Goal: Transaction & Acquisition: Purchase product/service

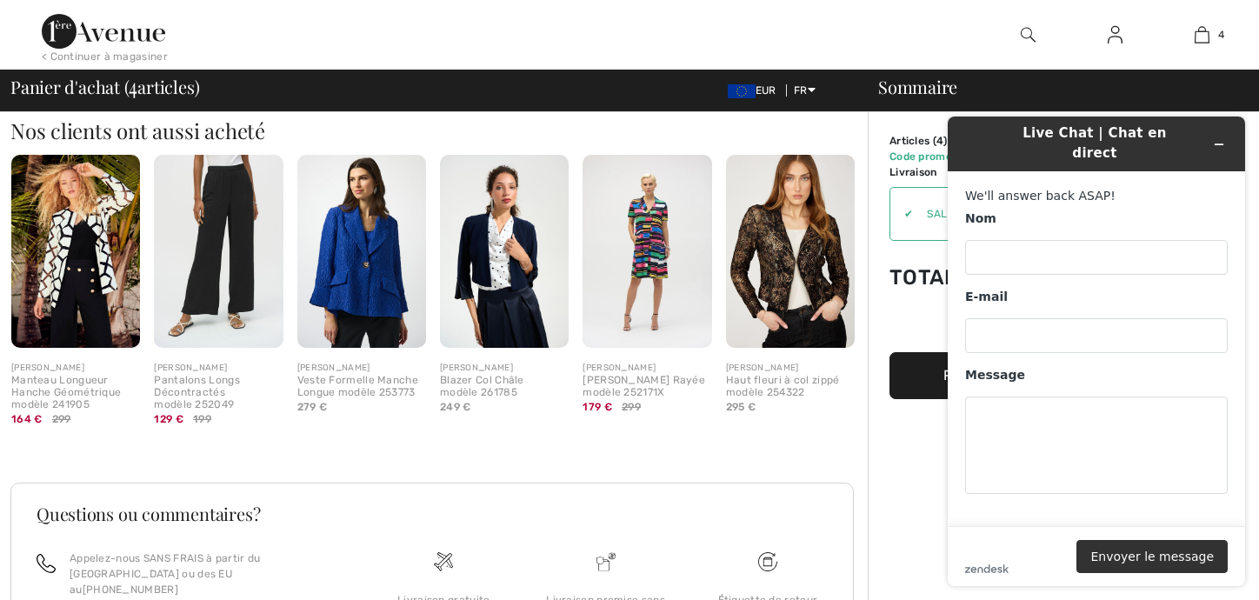
click at [353, 276] on img at bounding box center [361, 251] width 129 height 193
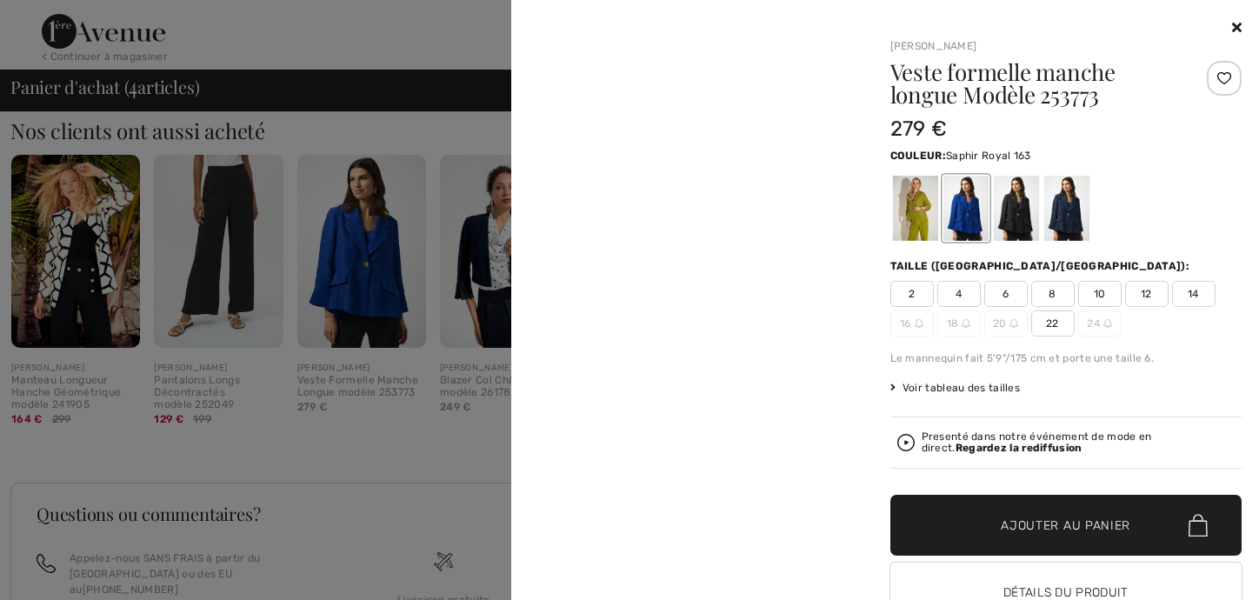
click at [353, 276] on div at bounding box center [629, 300] width 1259 height 600
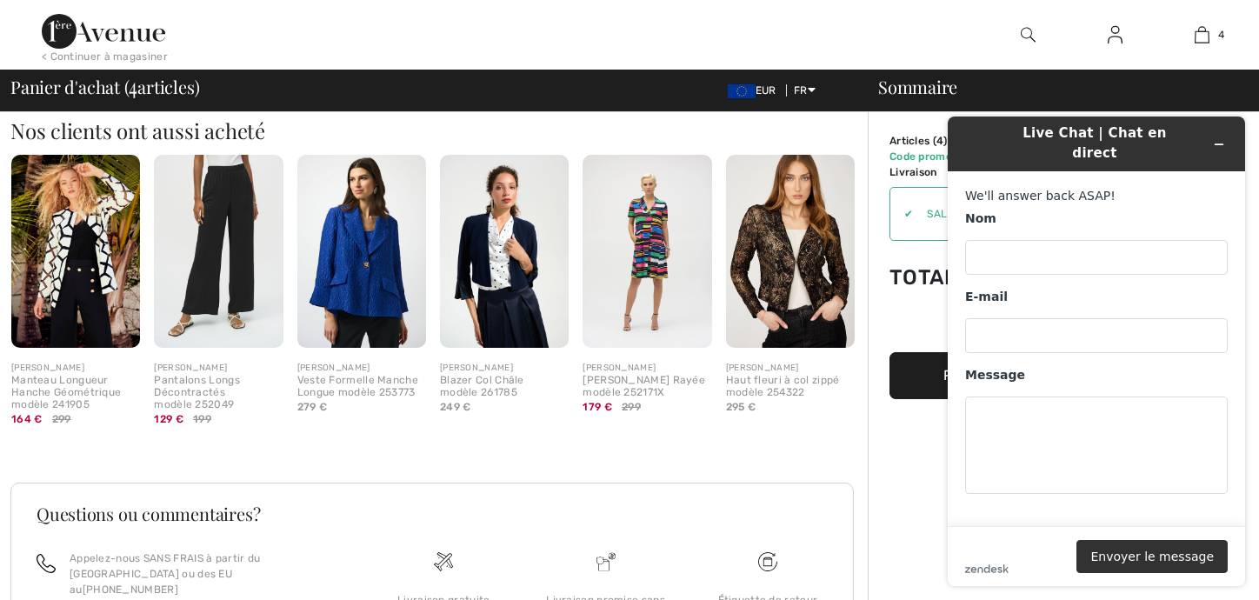
click at [359, 266] on img at bounding box center [361, 251] width 129 height 193
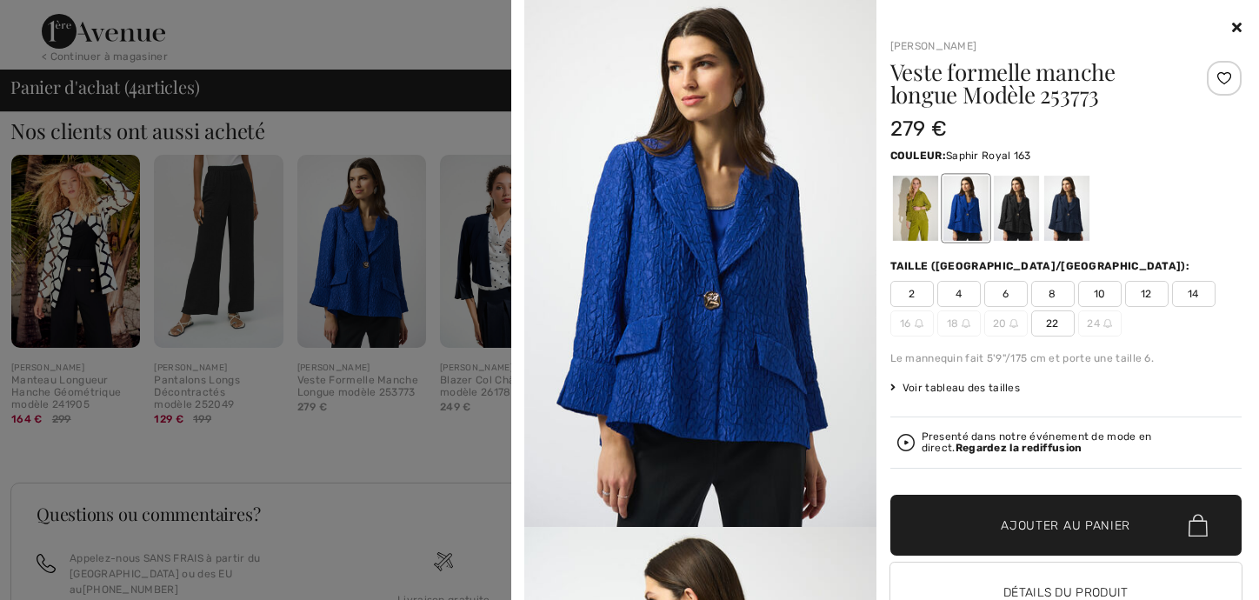
click at [732, 275] on img at bounding box center [700, 263] width 352 height 527
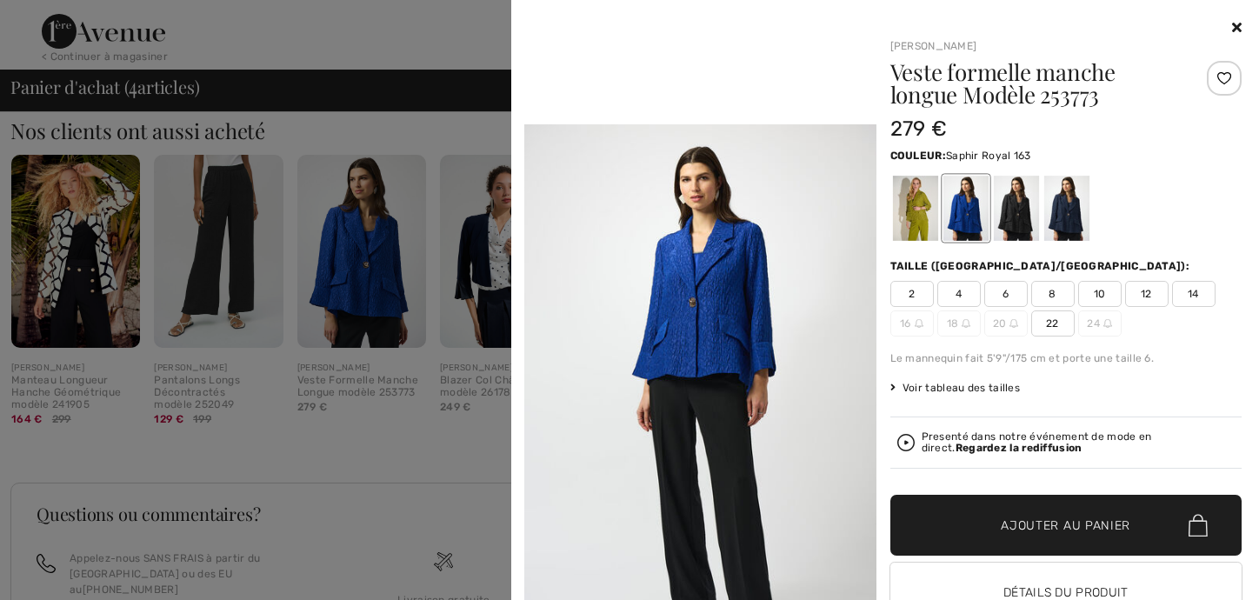
scroll to position [931, 0]
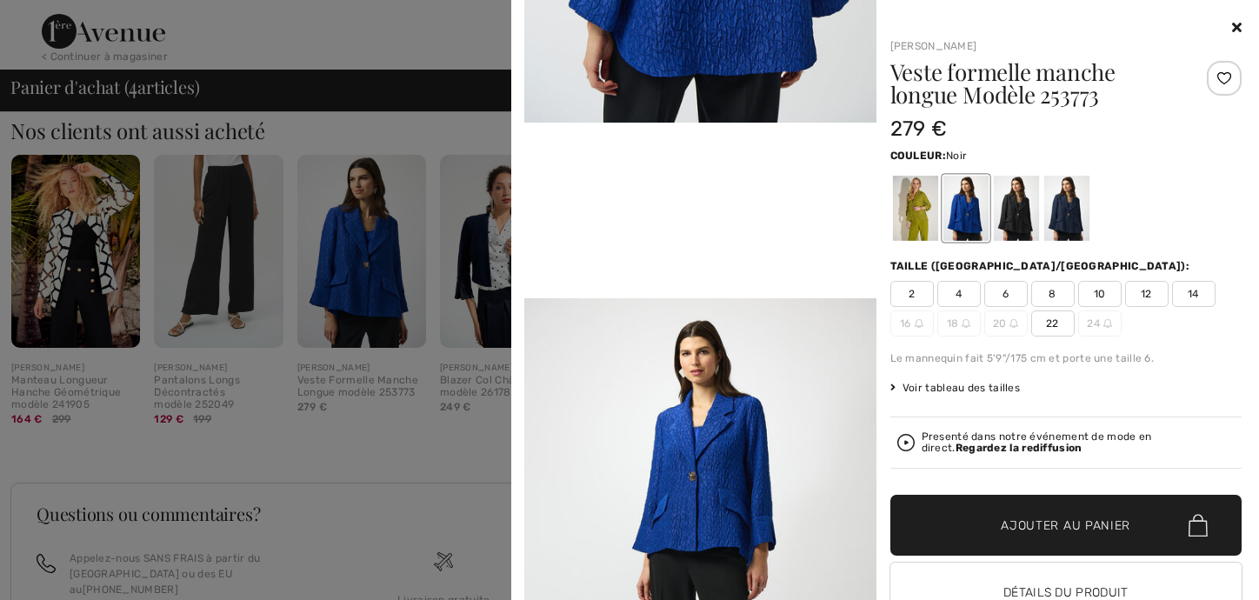
click at [1010, 197] on div at bounding box center [1015, 208] width 45 height 65
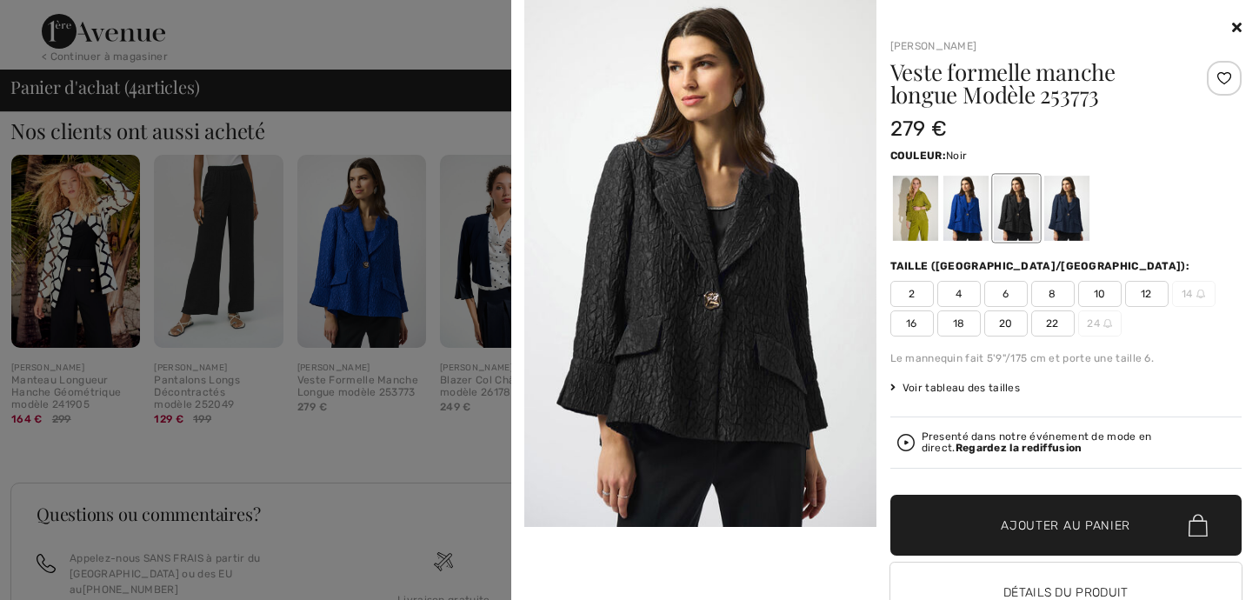
click at [1232, 23] on icon at bounding box center [1237, 27] width 10 height 14
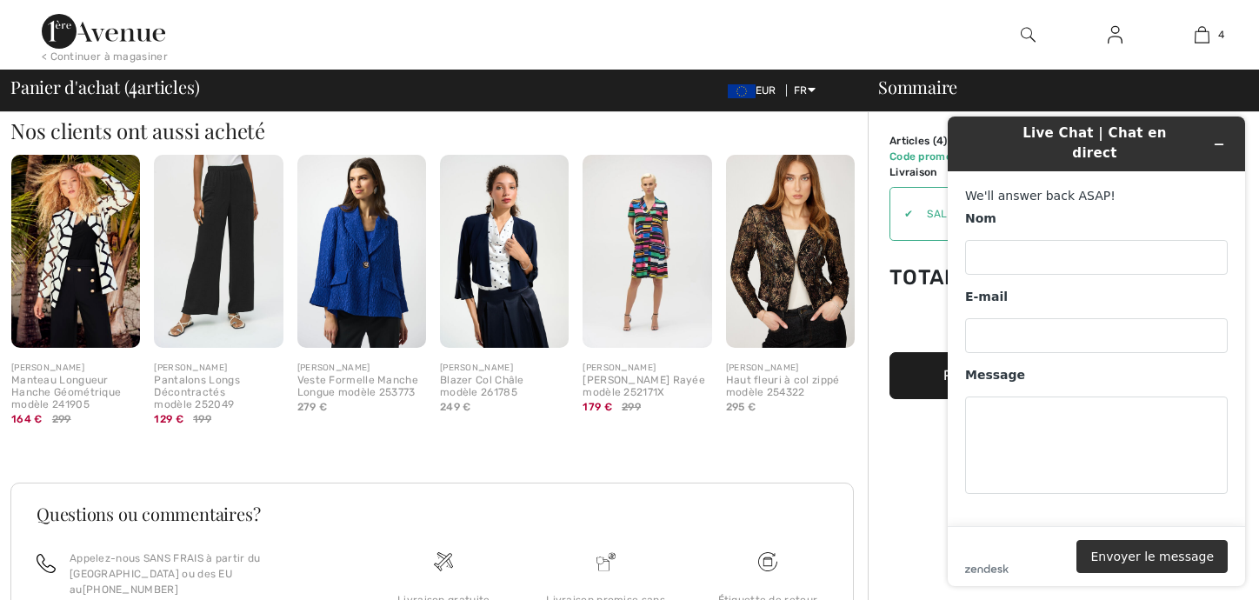
click at [79, 253] on img at bounding box center [75, 251] width 129 height 193
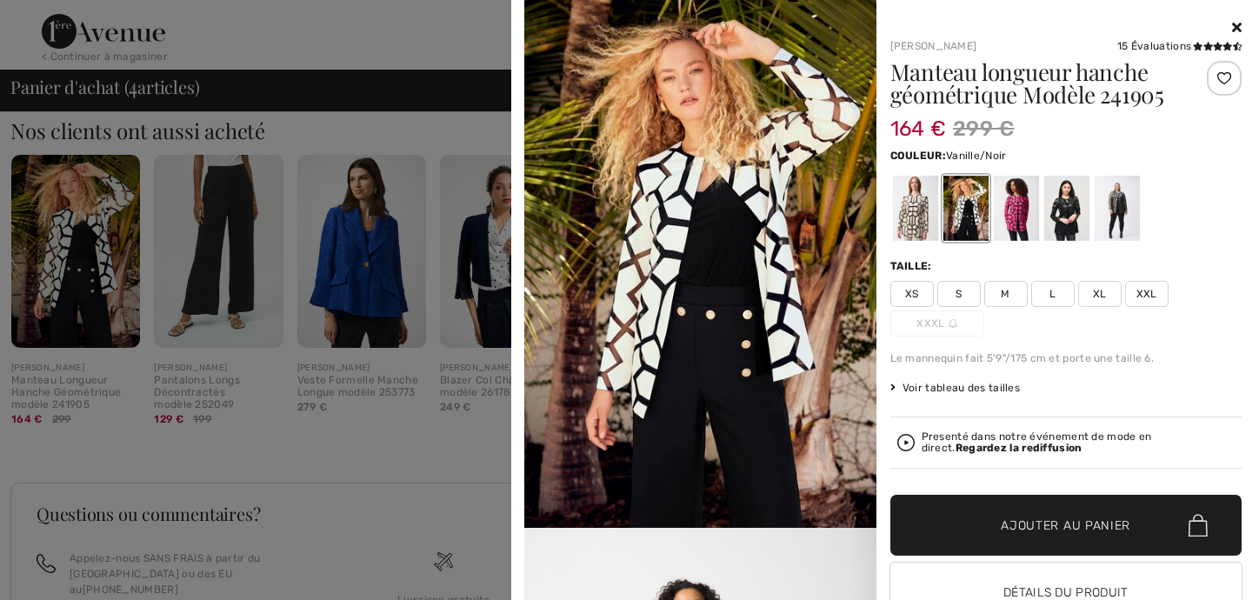
click at [955, 206] on div at bounding box center [964, 208] width 45 height 65
click at [1008, 203] on div at bounding box center [1015, 208] width 45 height 65
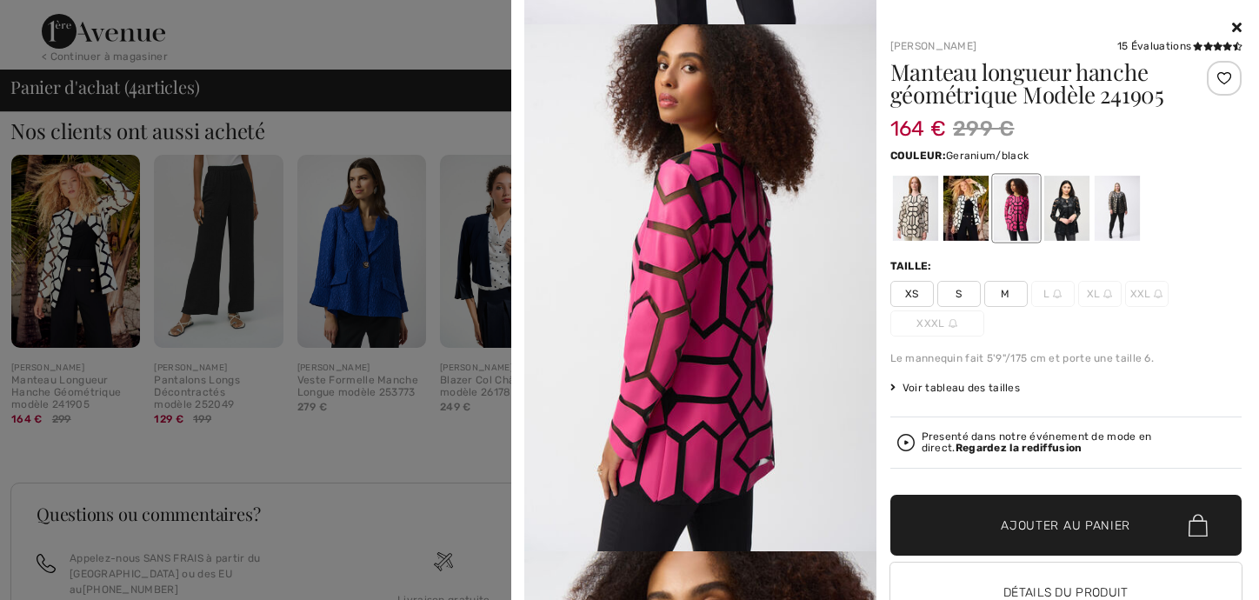
scroll to position [435, 0]
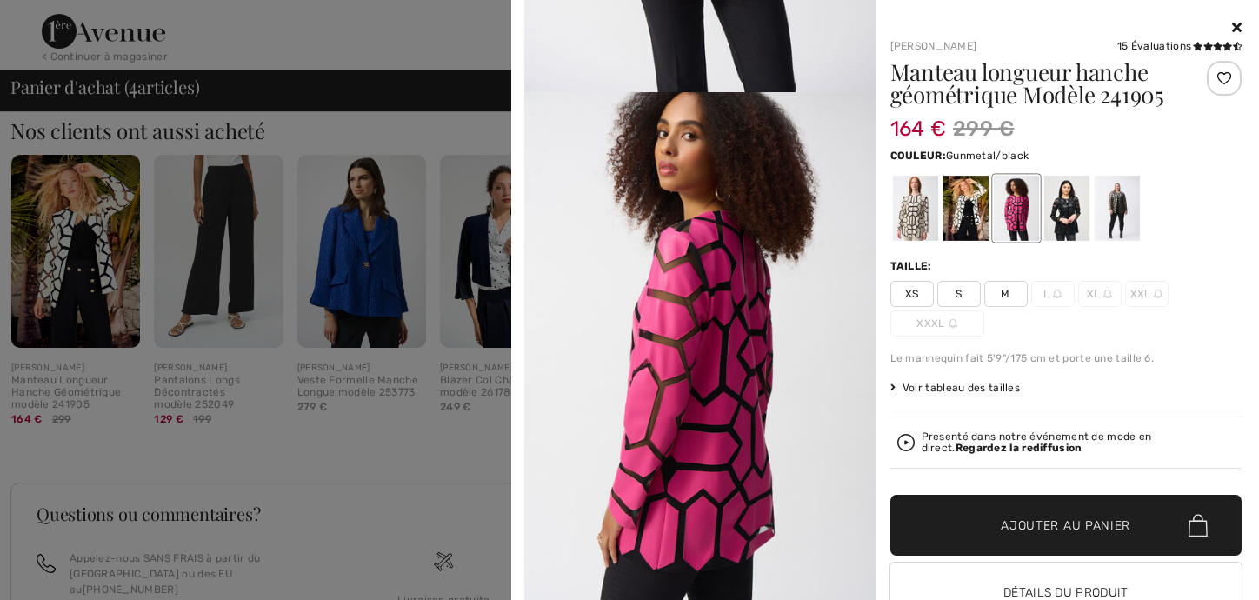
click at [1116, 201] on div at bounding box center [1116, 208] width 45 height 65
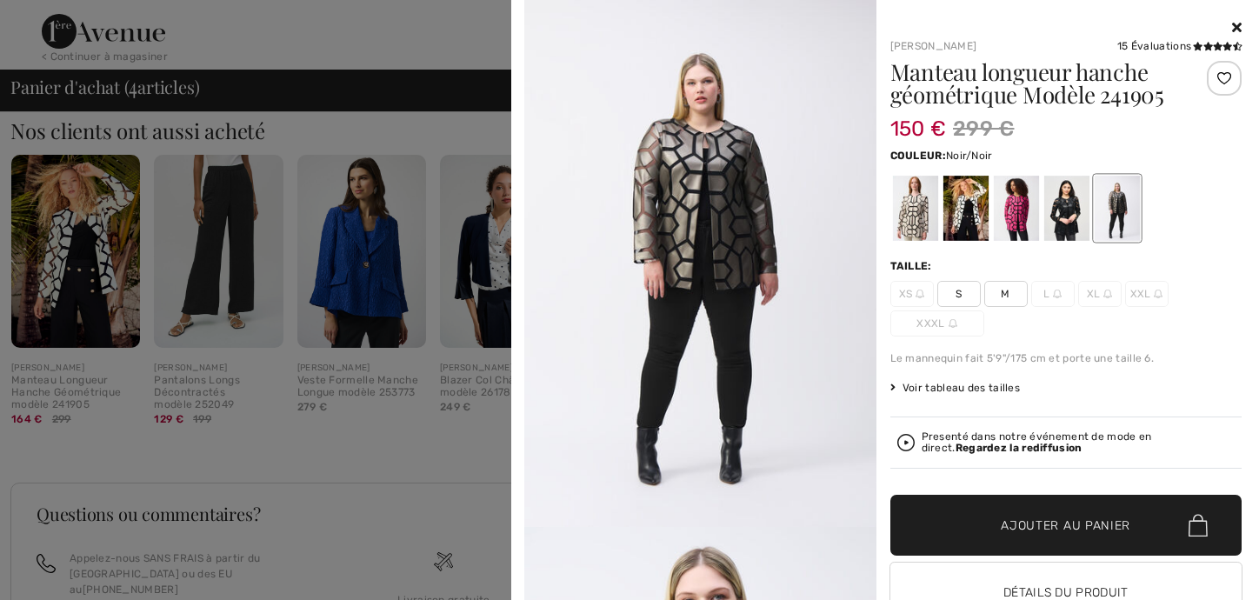
click at [1058, 203] on div at bounding box center [1065, 208] width 45 height 65
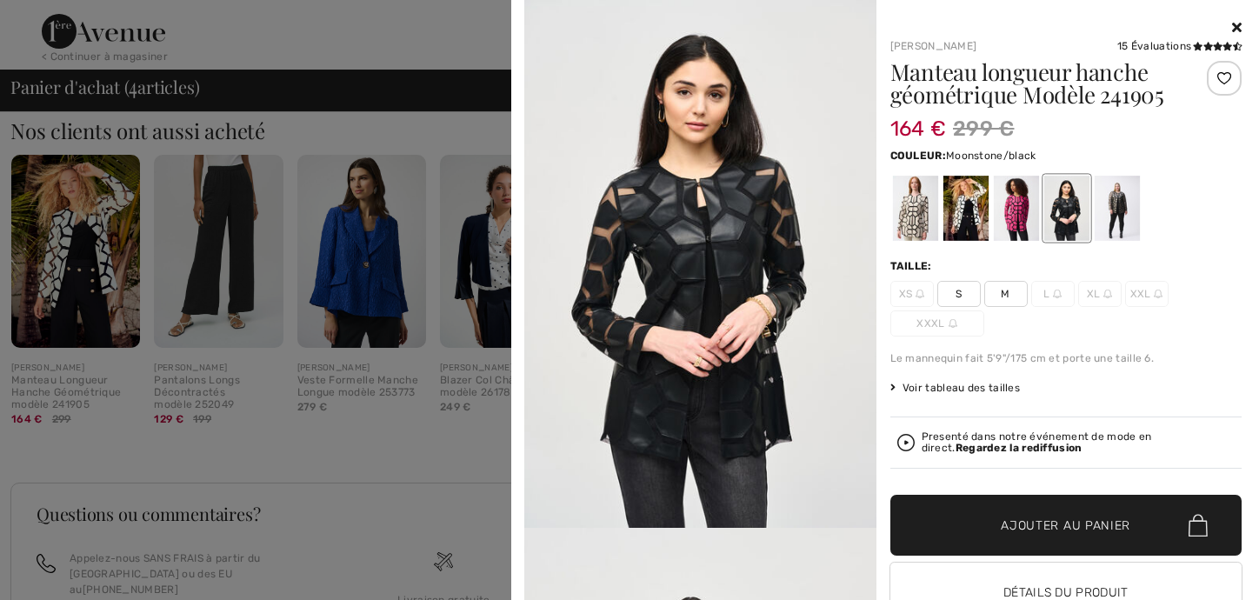
click at [909, 210] on div at bounding box center [914, 208] width 45 height 65
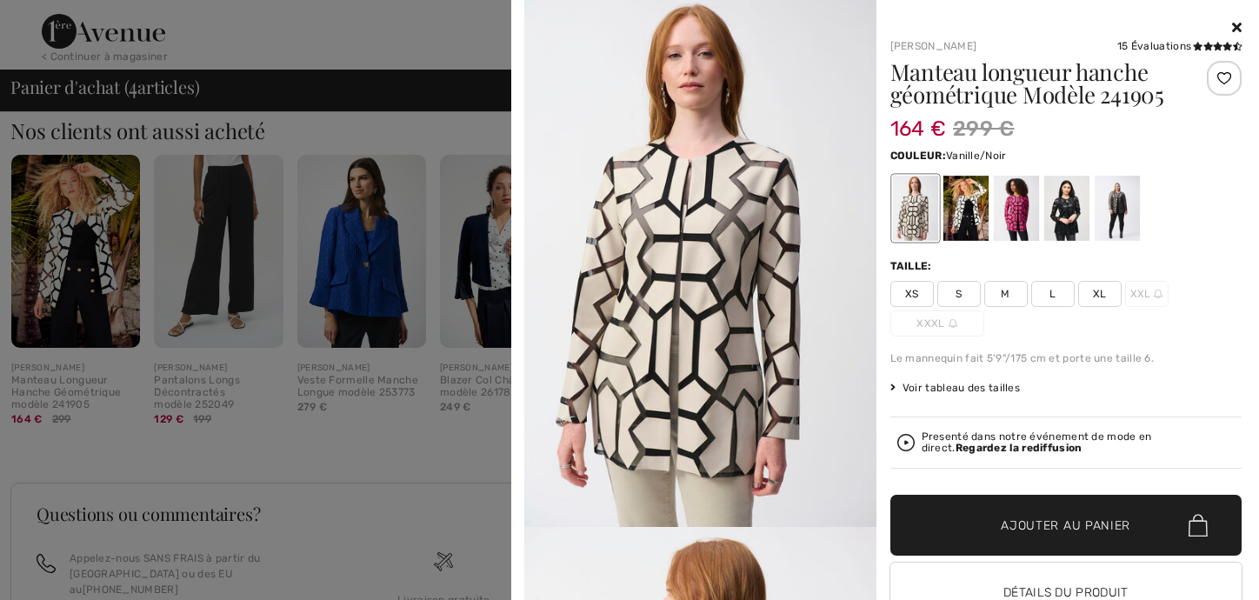
click at [949, 185] on div at bounding box center [964, 208] width 45 height 65
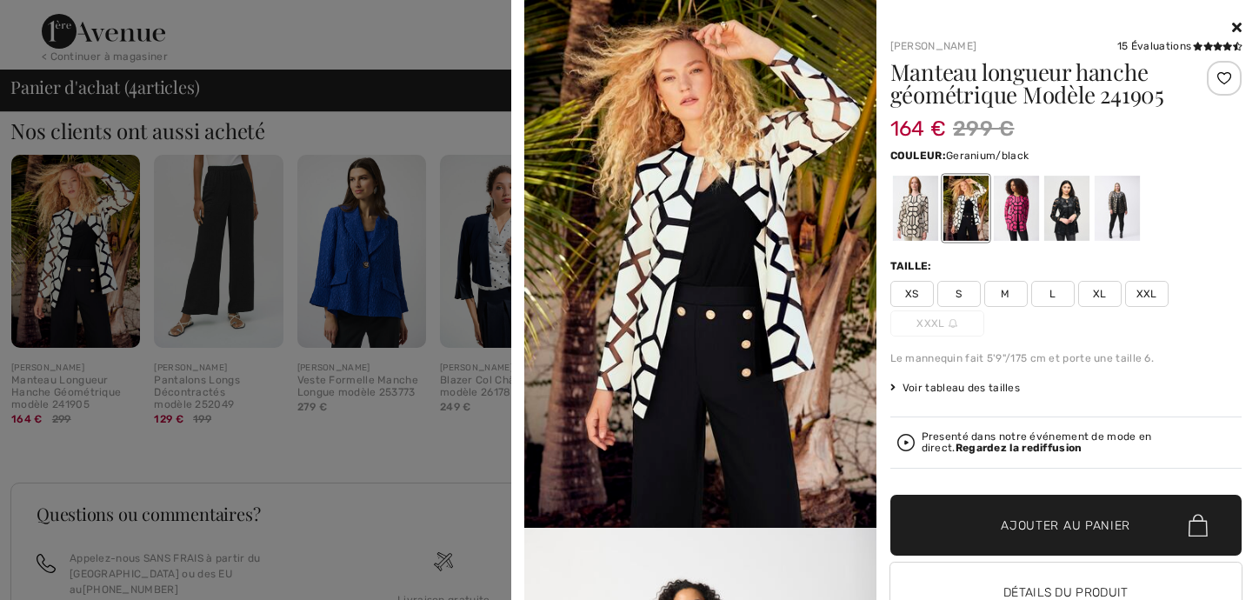
click at [1002, 193] on div at bounding box center [1015, 208] width 45 height 65
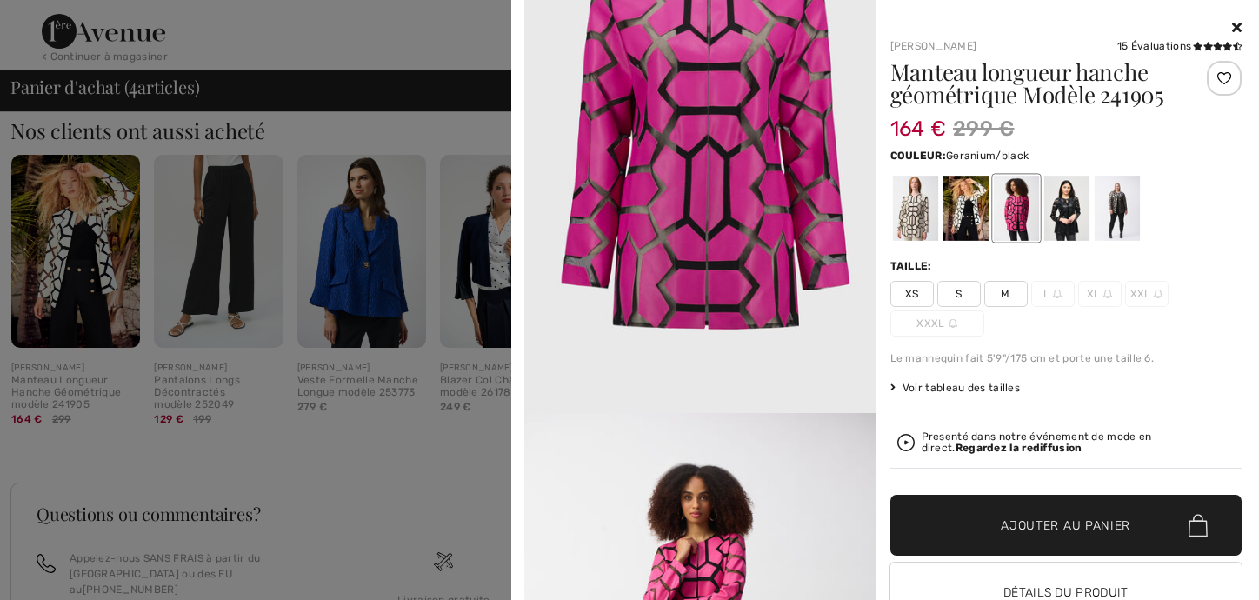
scroll to position [1520, 0]
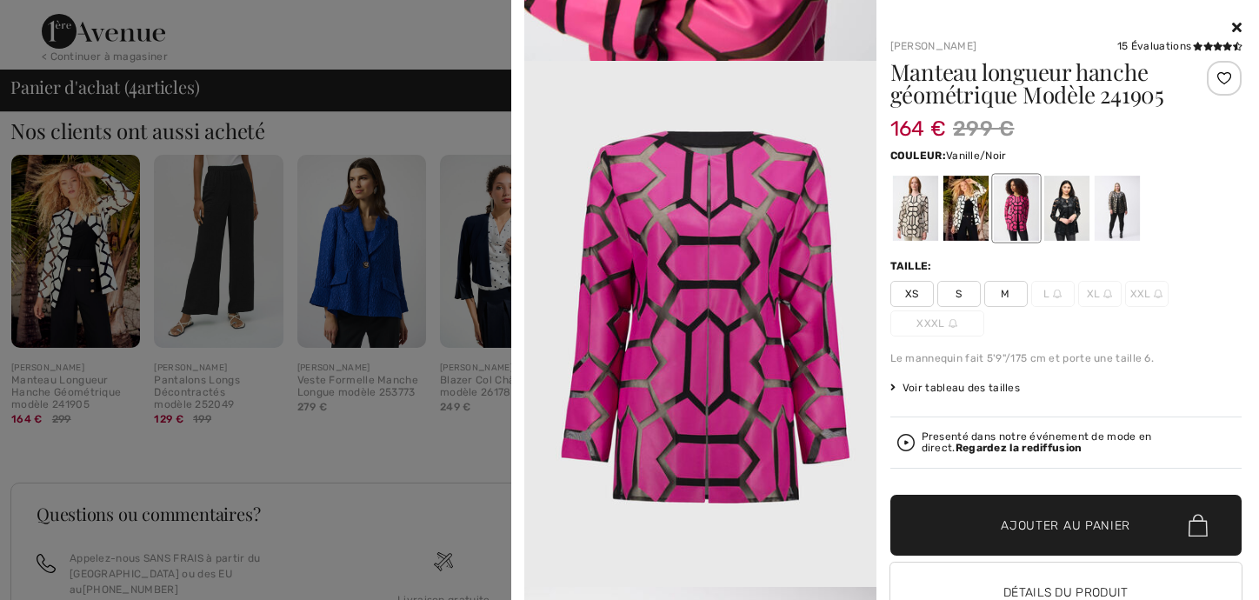
click at [968, 202] on div at bounding box center [964, 208] width 45 height 65
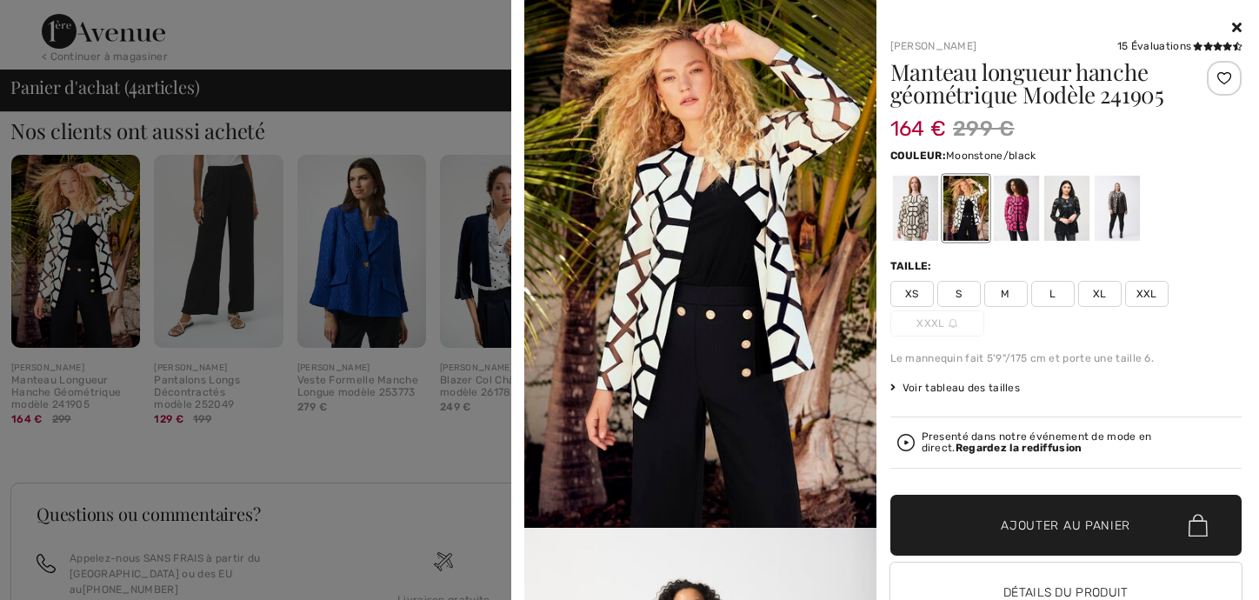
click at [908, 202] on div at bounding box center [914, 208] width 45 height 65
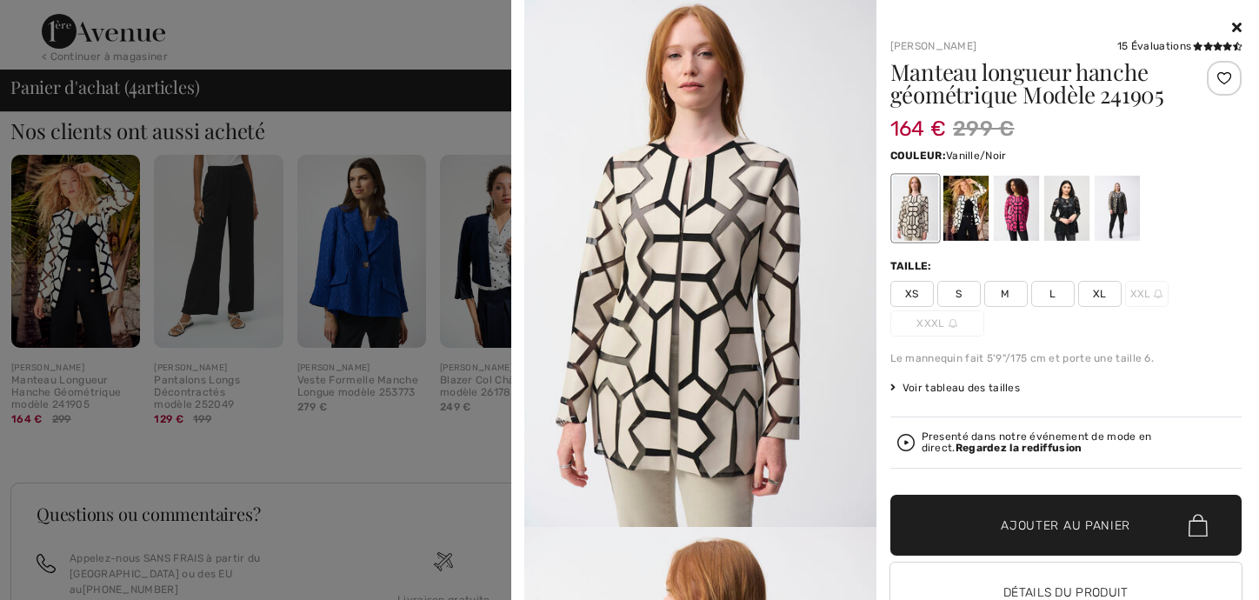
click at [963, 189] on div at bounding box center [964, 208] width 45 height 65
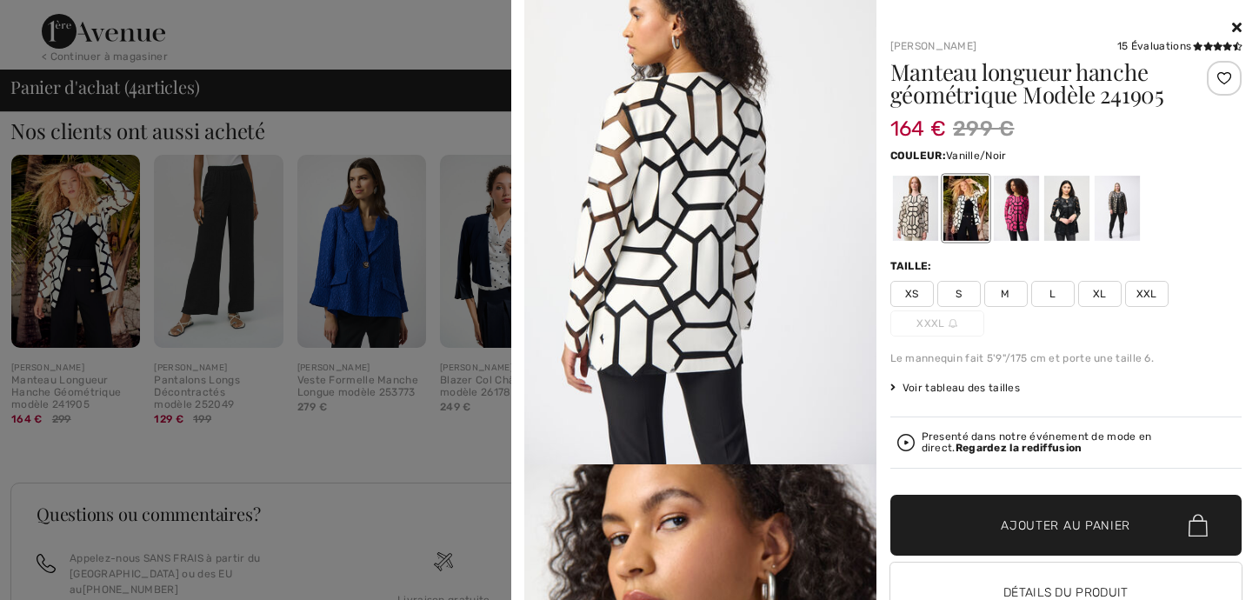
scroll to position [2174, 0]
